Goal: Find contact information

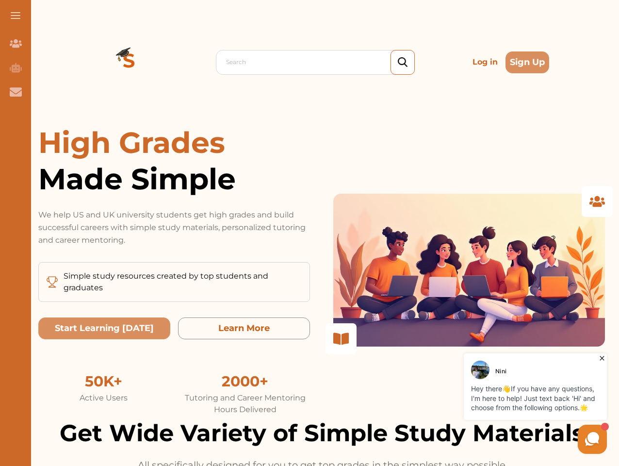
click at [309, 233] on p "We help US and UK university students get high grades and build successful care…" at bounding box center [174, 228] width 272 height 38
click at [16, 16] on span at bounding box center [16, 15] width 10 height 1
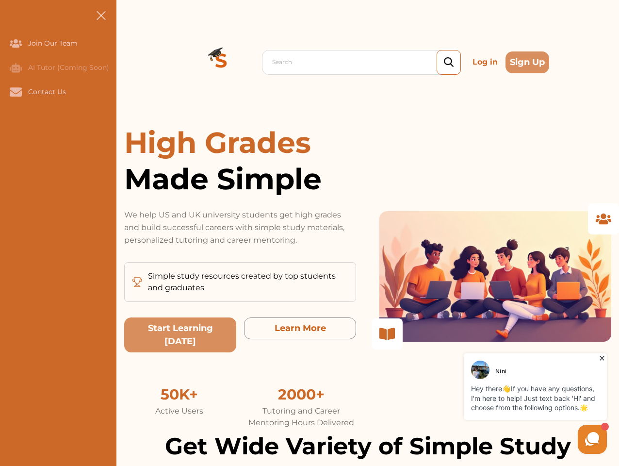
click at [16, 43] on icon "Join Our Team" at bounding box center [16, 43] width 12 height 8
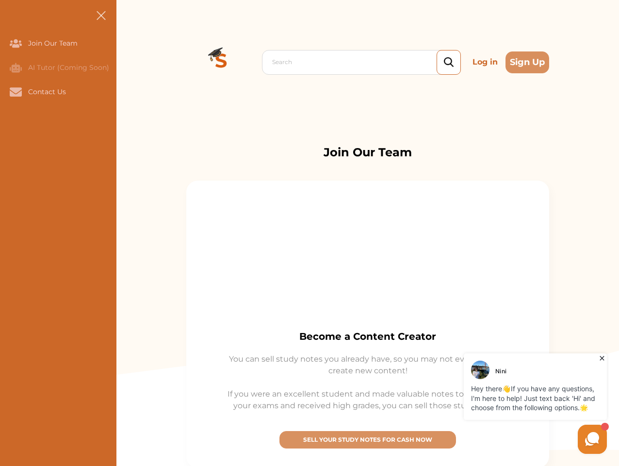
click at [16, 67] on icon "AI Tutor (Coming Soon)" at bounding box center [16, 68] width 12 height 10
click at [16, 92] on icon "Contact Us" at bounding box center [16, 91] width 12 height 9
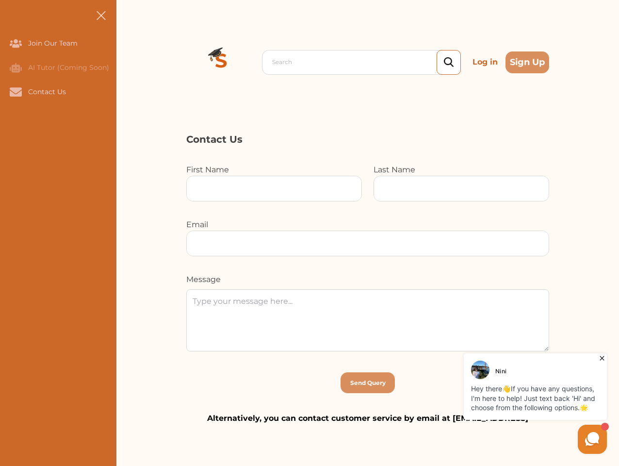
click at [129, 62] on div "Search Log in Sign Up Search Log in Sign Up" at bounding box center [367, 62] width 502 height 124
click at [485, 62] on p "Log in" at bounding box center [484, 61] width 33 height 19
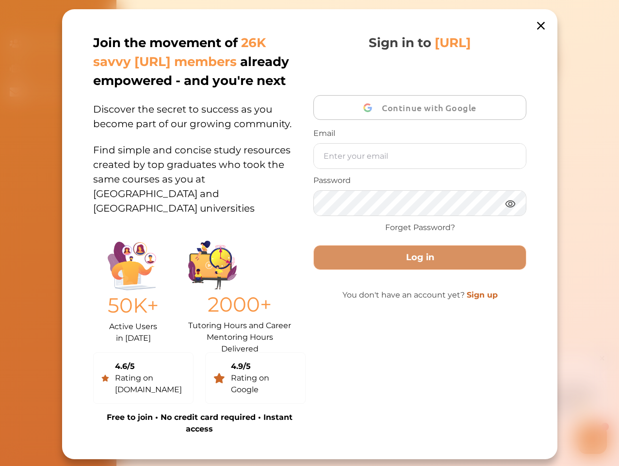
click at [527, 62] on div "Join the movement of 26K savvy [URL] members already empowered - and you're nex…" at bounding box center [309, 234] width 495 height 450
click at [104, 328] on div "50K+ Active Users in [DATE] 2000+ Tutoring Hours and Career Mentoring Hours Del…" at bounding box center [199, 290] width 212 height 110
